Goal: Book appointment/travel/reservation

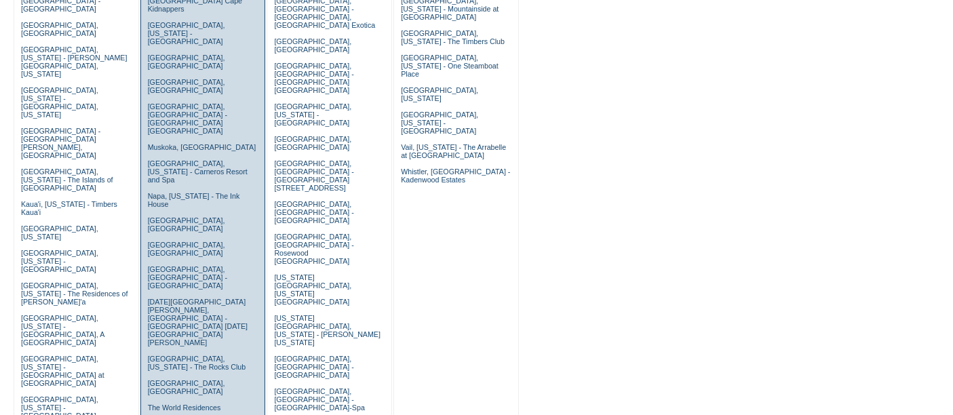
scroll to position [334, 0]
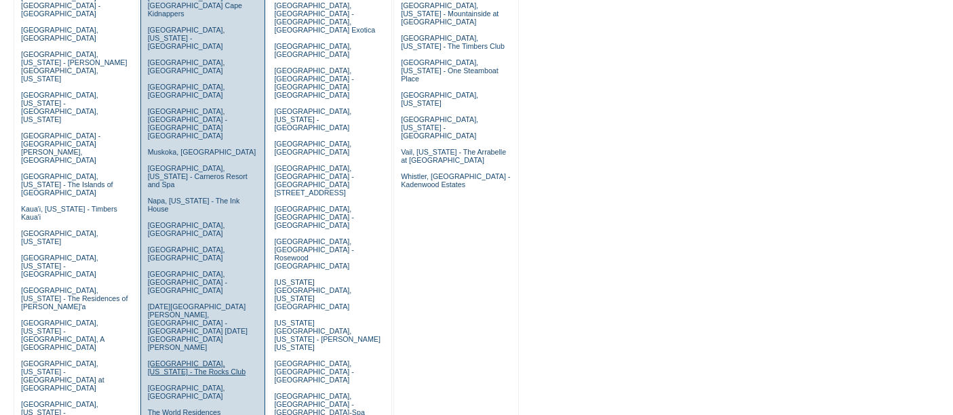
click at [163, 359] on link "Scottsdale, Arizona - The Rocks Club" at bounding box center [197, 367] width 98 height 16
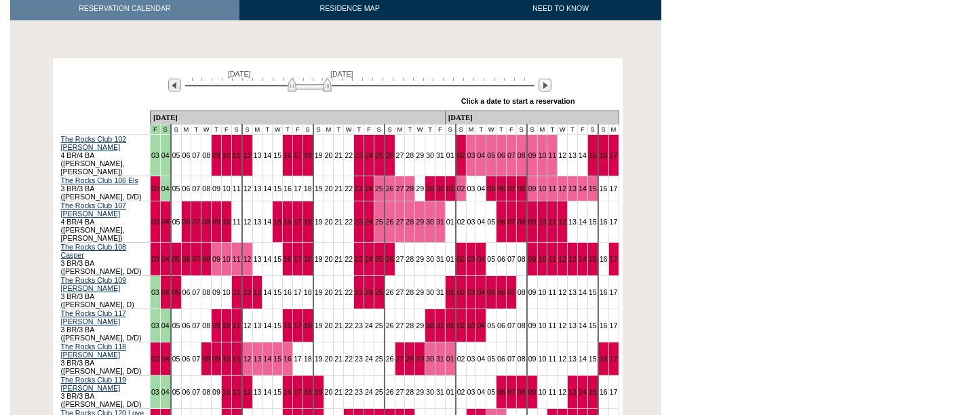
scroll to position [228, 0]
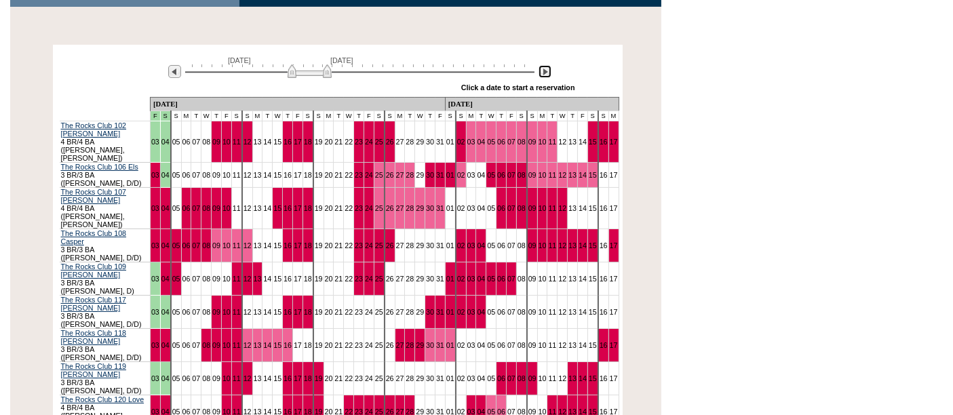
click at [544, 73] on img at bounding box center [544, 71] width 13 height 13
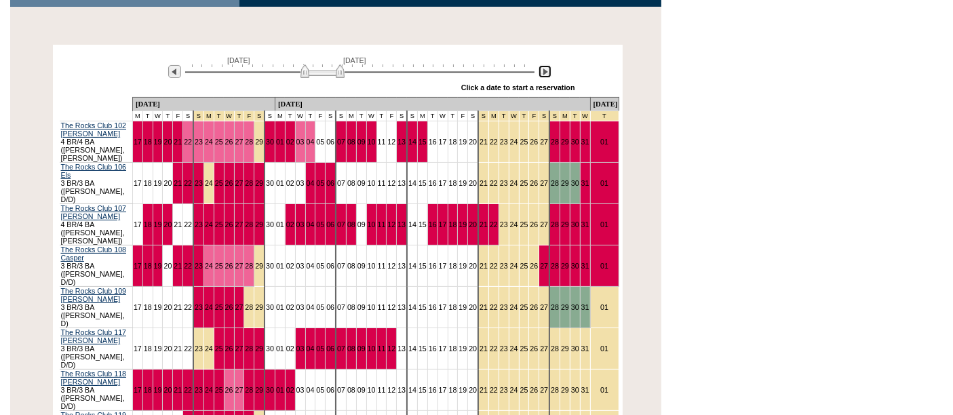
click at [544, 73] on img at bounding box center [544, 71] width 13 height 13
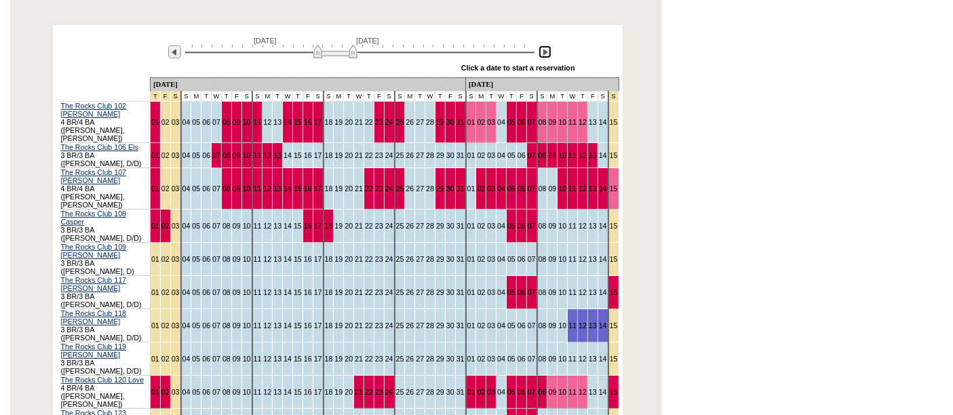
scroll to position [0, 0]
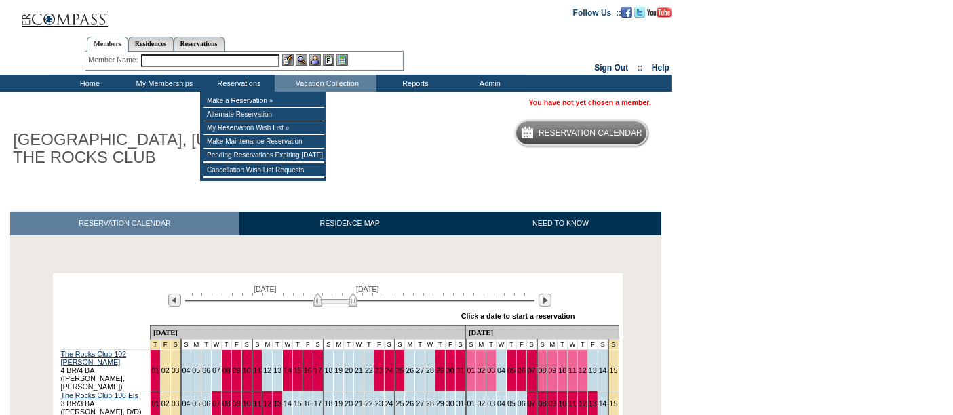
click at [224, 61] on input "text" at bounding box center [210, 60] width 138 height 13
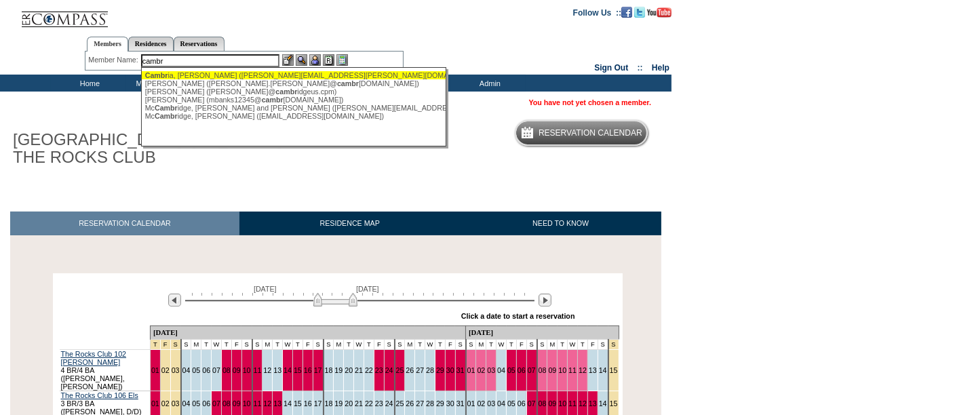
click at [201, 71] on div "Cambr ia, [PERSON_NAME] ([PERSON_NAME][EMAIL_ADDRESS][PERSON_NAME][DOMAIN_NAME])" at bounding box center [294, 75] width 298 height 8
type input "[PERSON_NAME] ([PERSON_NAME][EMAIL_ADDRESS][PERSON_NAME][DOMAIN_NAME])"
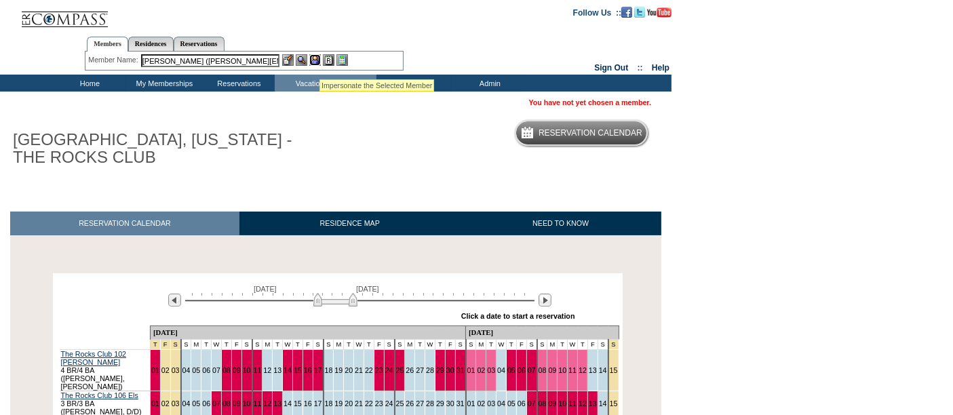
click at [319, 62] on img at bounding box center [315, 60] width 12 height 12
